Goal: Task Accomplishment & Management: Manage account settings

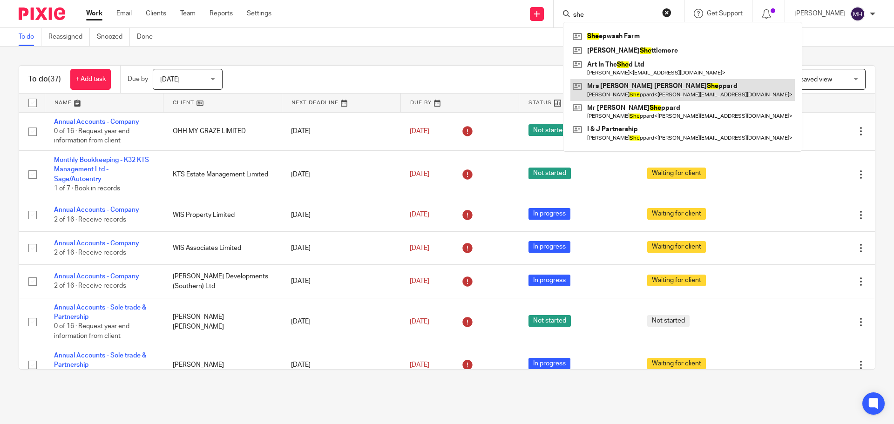
type input "she"
click at [661, 84] on link at bounding box center [682, 89] width 224 height 21
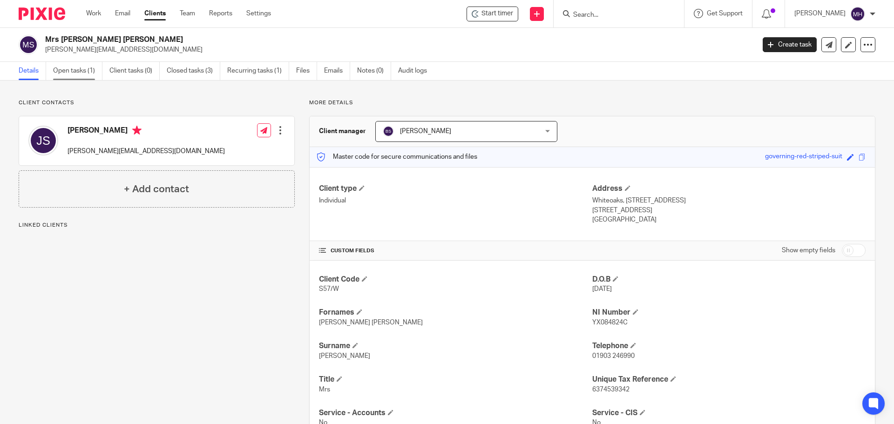
click at [74, 75] on link "Open tasks (1)" at bounding box center [77, 71] width 49 height 18
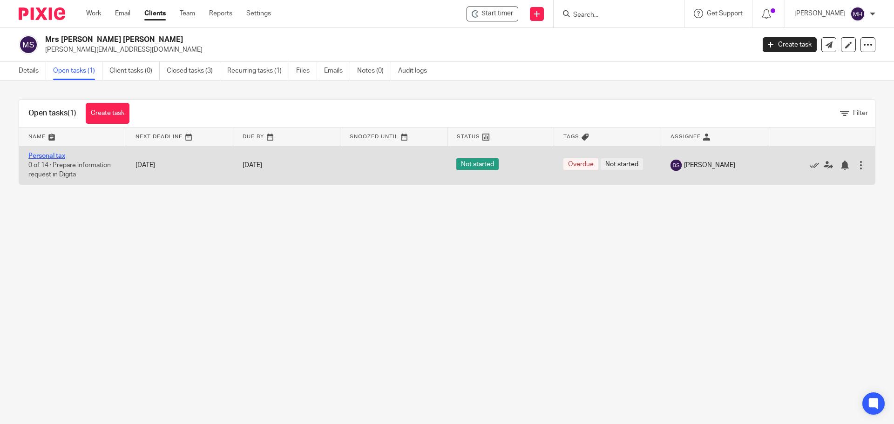
click at [51, 156] on link "Personal tax" at bounding box center [46, 156] width 37 height 7
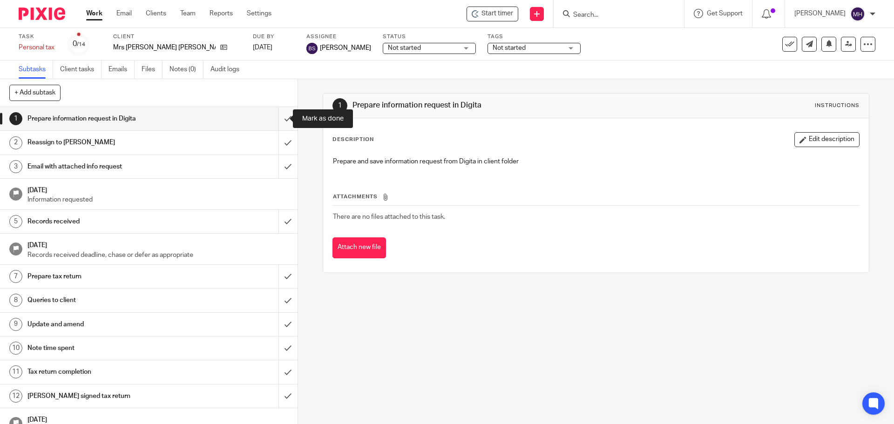
click at [277, 116] on input "submit" at bounding box center [149, 118] width 298 height 23
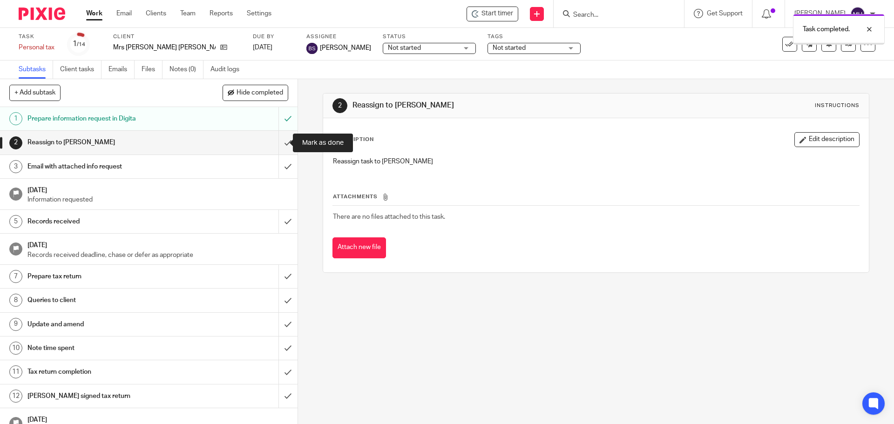
click at [277, 142] on input "submit" at bounding box center [149, 142] width 298 height 23
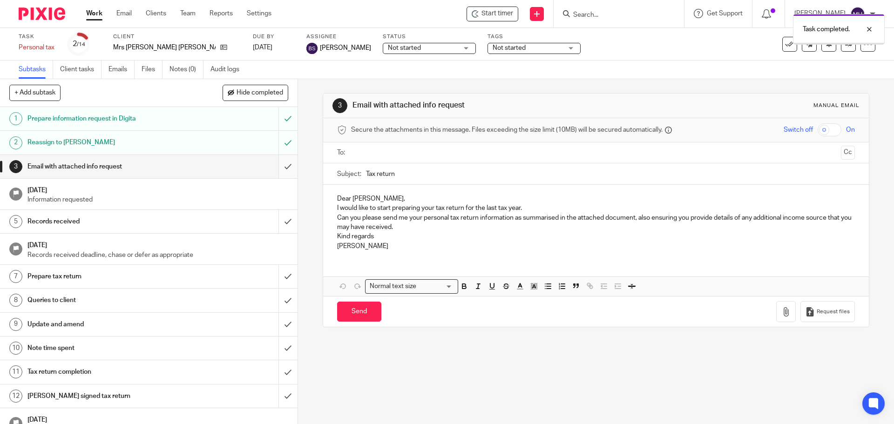
click at [278, 165] on input "submit" at bounding box center [149, 166] width 298 height 23
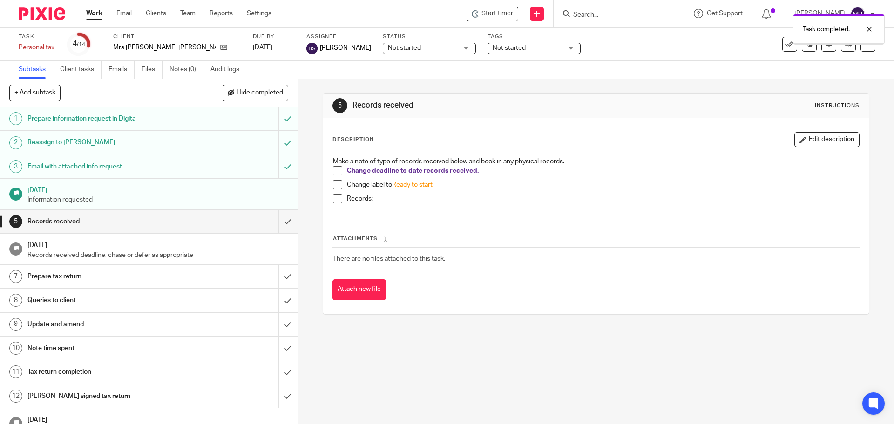
click at [336, 170] on span at bounding box center [337, 170] width 9 height 9
click at [333, 188] on span at bounding box center [337, 184] width 9 height 9
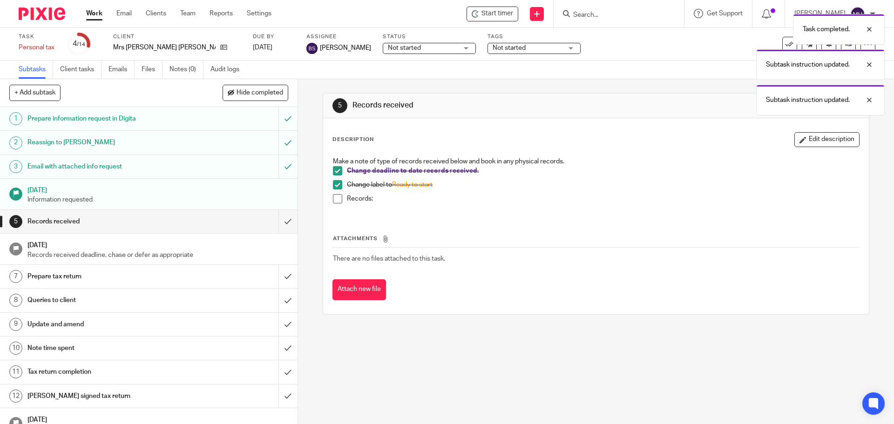
click at [333, 198] on span at bounding box center [337, 198] width 9 height 9
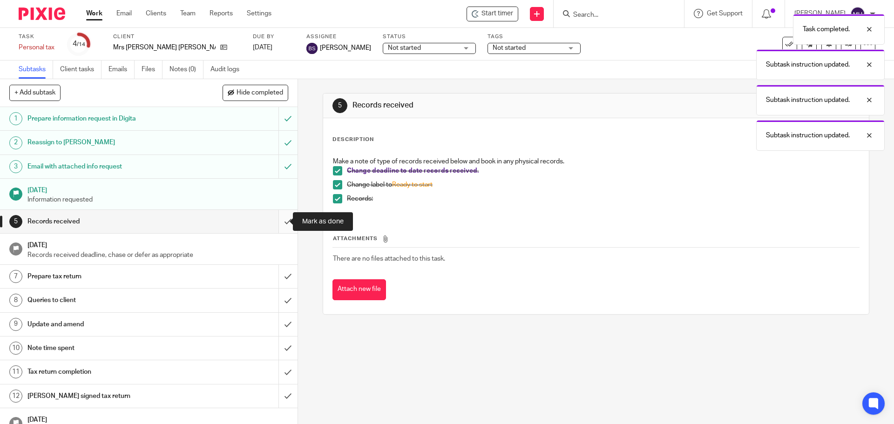
click at [272, 221] on input "submit" at bounding box center [149, 221] width 298 height 23
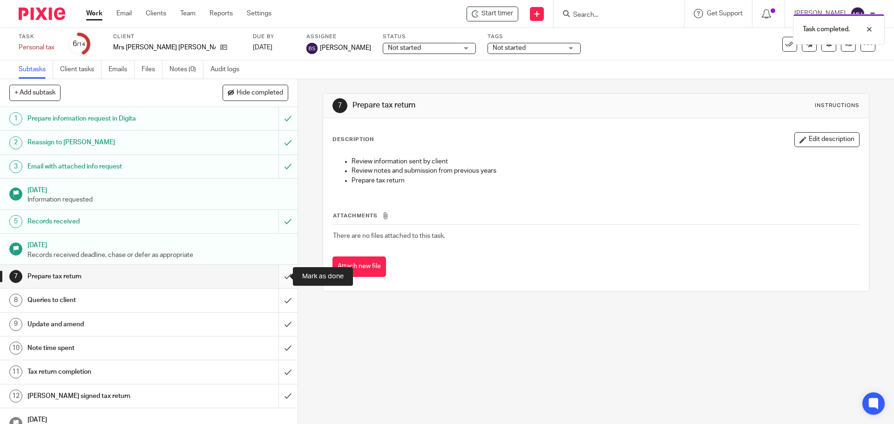
click at [275, 275] on input "submit" at bounding box center [149, 276] width 298 height 23
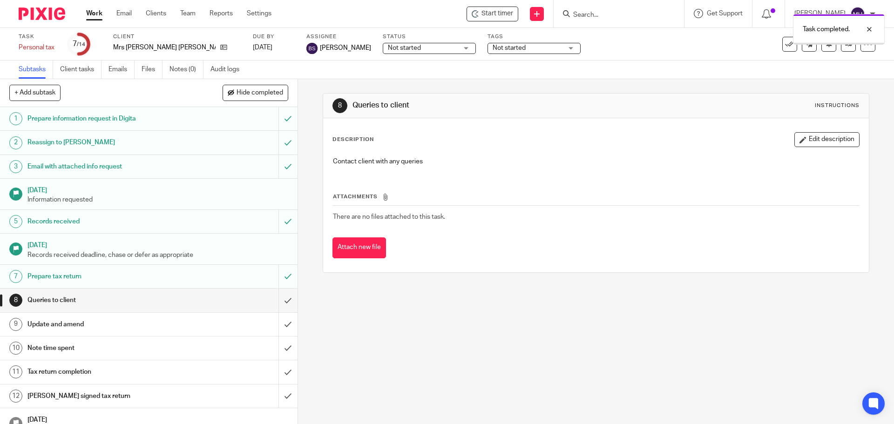
click at [493, 47] on span "Not started" at bounding box center [509, 48] width 33 height 7
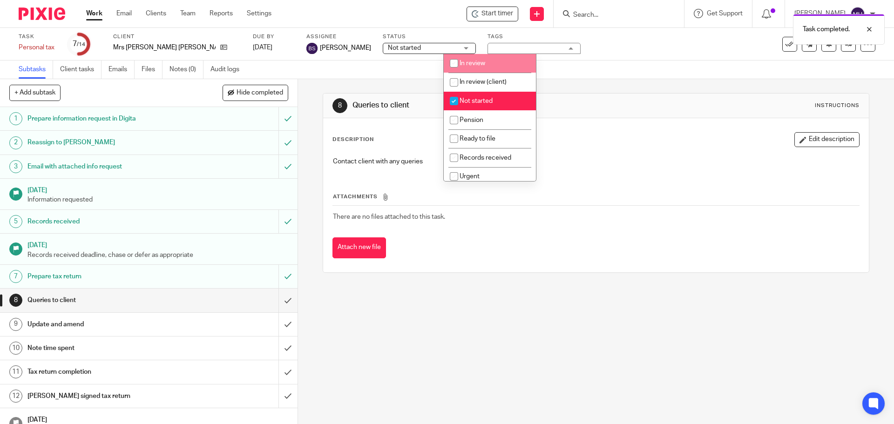
click at [485, 61] on li "In review" at bounding box center [490, 63] width 92 height 19
checkbox input "true"
click at [484, 103] on span "Not started" at bounding box center [476, 101] width 33 height 7
checkbox input "false"
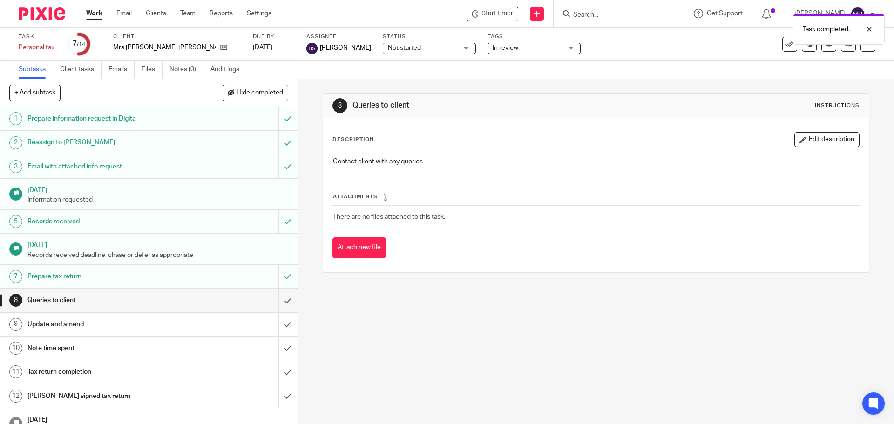
click at [605, 14] on div "Task completed." at bounding box center [666, 26] width 438 height 35
click at [576, 13] on input "Search" at bounding box center [614, 15] width 84 height 8
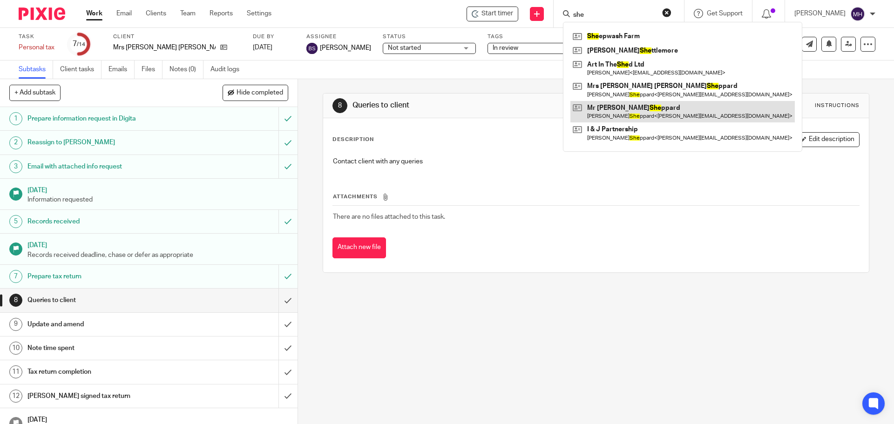
type input "she"
click at [640, 109] on link at bounding box center [682, 111] width 224 height 21
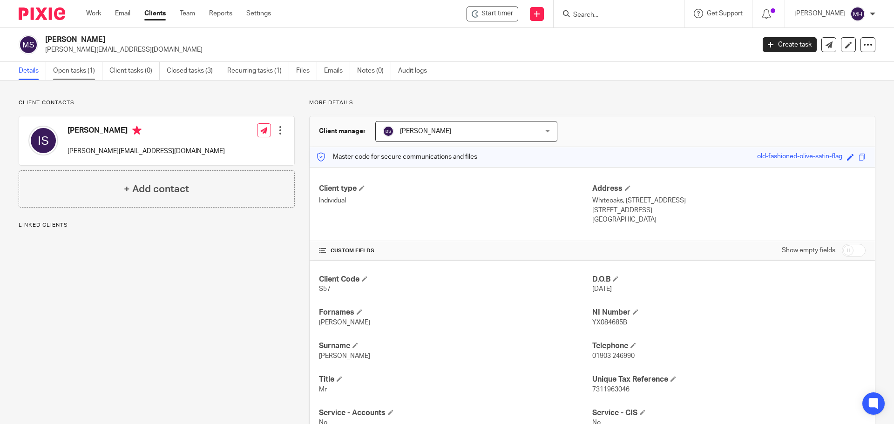
click at [55, 70] on link "Open tasks (1)" at bounding box center [77, 71] width 49 height 18
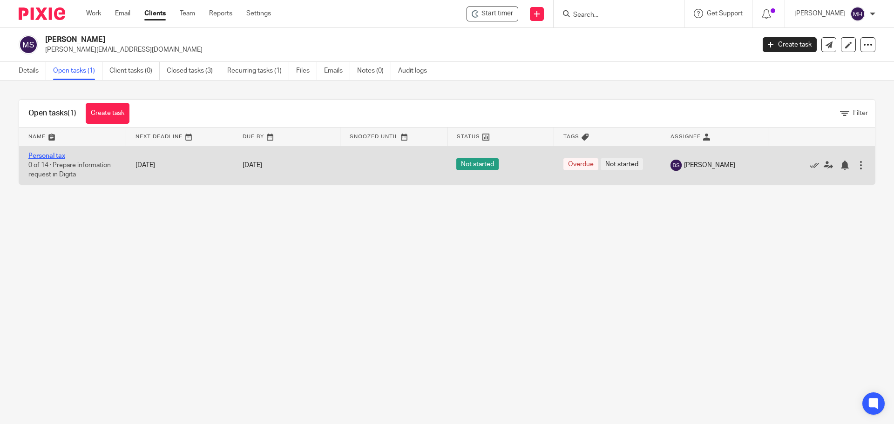
click at [58, 156] on link "Personal tax" at bounding box center [46, 156] width 37 height 7
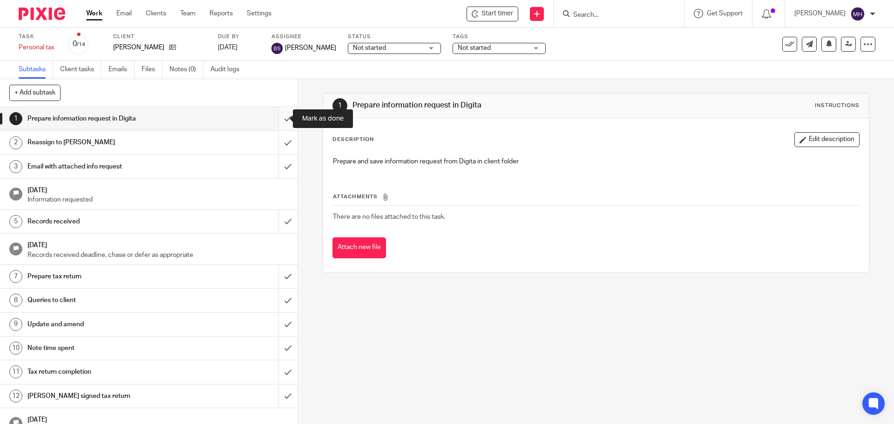
click at [280, 117] on input "submit" at bounding box center [149, 118] width 298 height 23
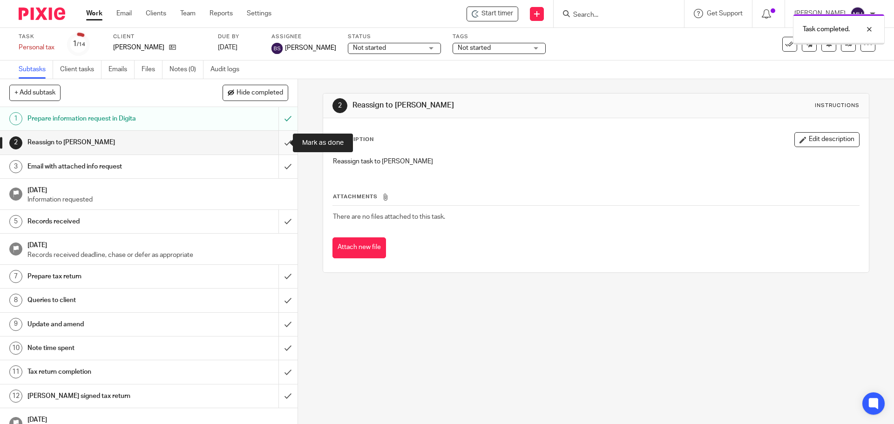
click at [277, 142] on input "submit" at bounding box center [149, 142] width 298 height 23
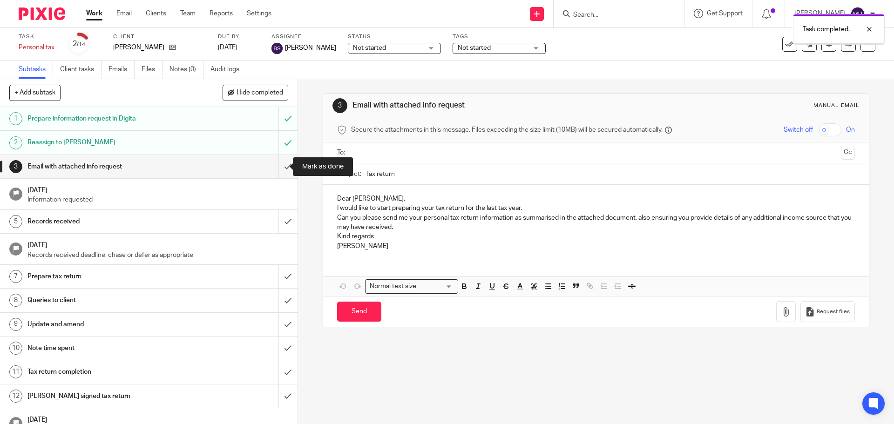
click at [281, 167] on input "submit" at bounding box center [149, 166] width 298 height 23
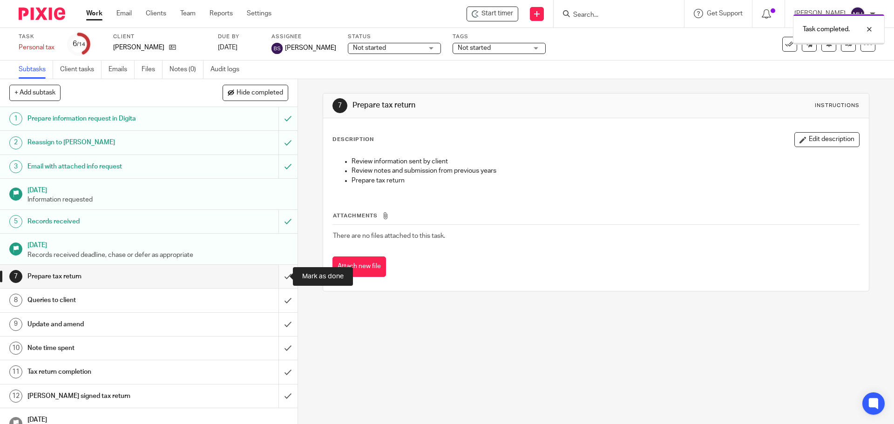
click at [278, 277] on input "submit" at bounding box center [149, 276] width 298 height 23
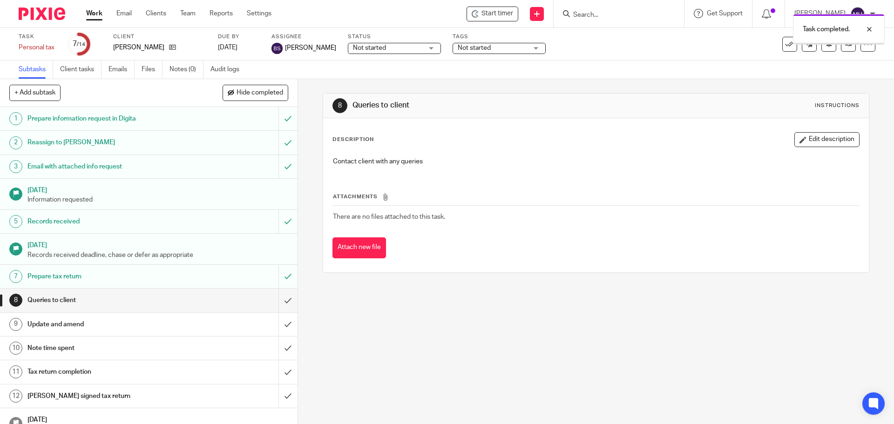
click at [501, 48] on span "Not started" at bounding box center [493, 48] width 70 height 10
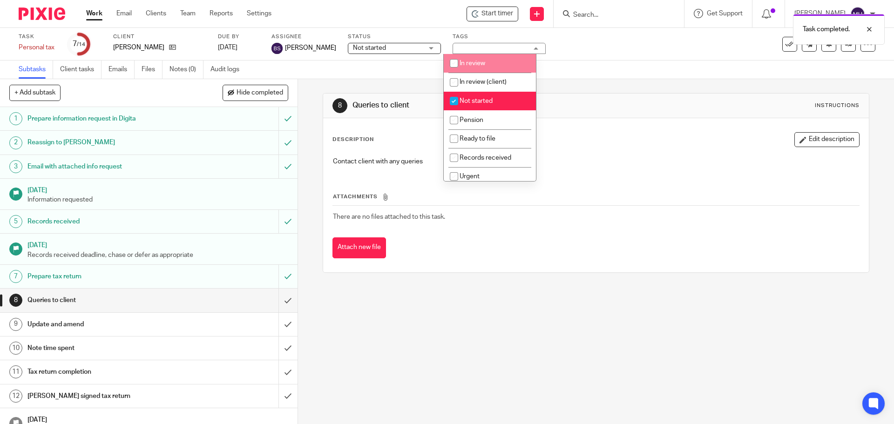
click at [499, 68] on li "In review" at bounding box center [490, 63] width 92 height 19
checkbox input "true"
click at [500, 101] on li "Not started" at bounding box center [490, 101] width 92 height 19
checkbox input "false"
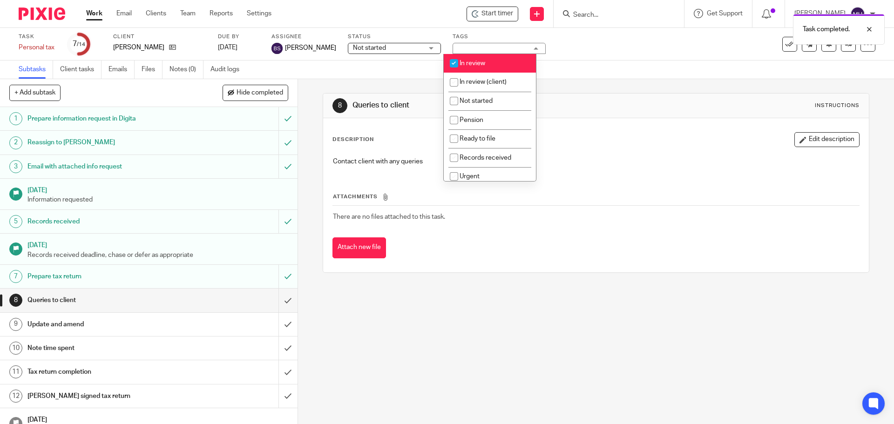
click at [663, 83] on div "8 Queries to client Instructions Description Edit description Contact client wi…" at bounding box center [596, 183] width 546 height 208
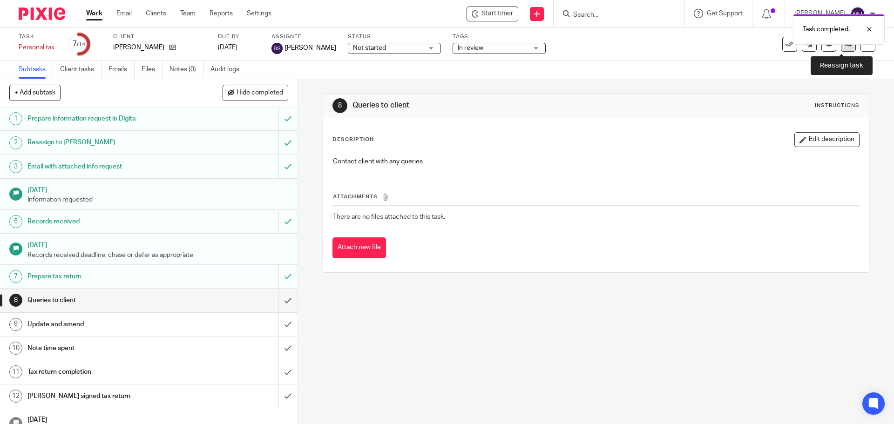
click at [841, 48] on link at bounding box center [848, 44] width 15 height 15
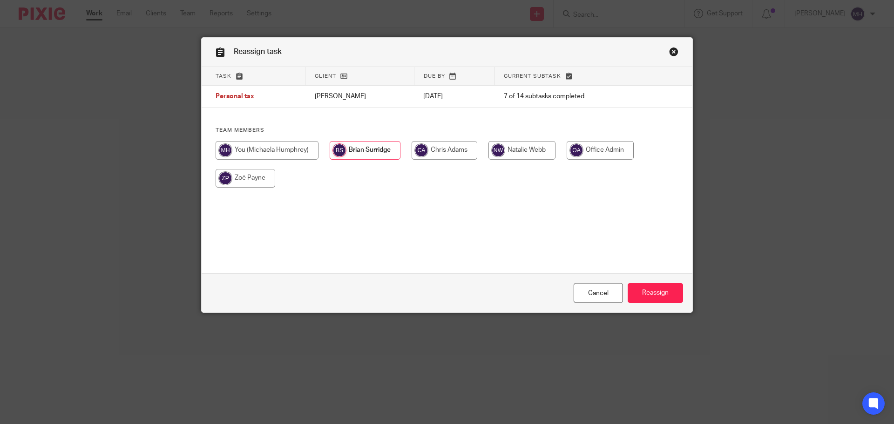
click at [669, 52] on link "Close this dialog window" at bounding box center [673, 53] width 9 height 13
